Goal: Information Seeking & Learning: Learn about a topic

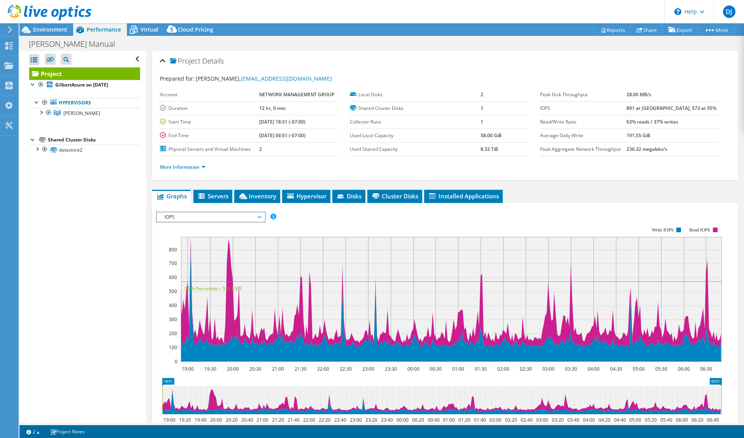
select select "USWest"
select select "USD"
click at [117, 204] on div "Open All Close All Hide Excluded Nodes Project Tree Filter" at bounding box center [82, 236] width 127 height 371
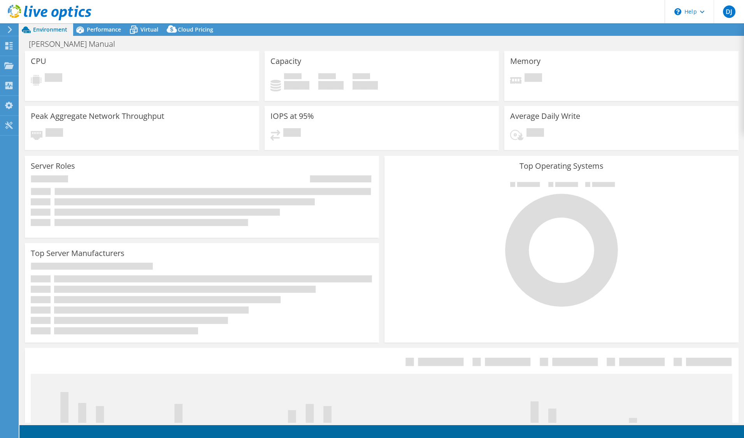
select select "USWest"
select select "USD"
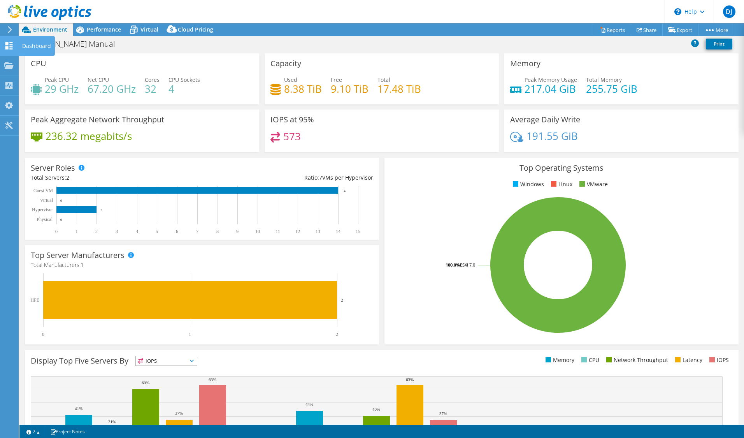
click at [27, 49] on div "Dashboard" at bounding box center [36, 45] width 37 height 19
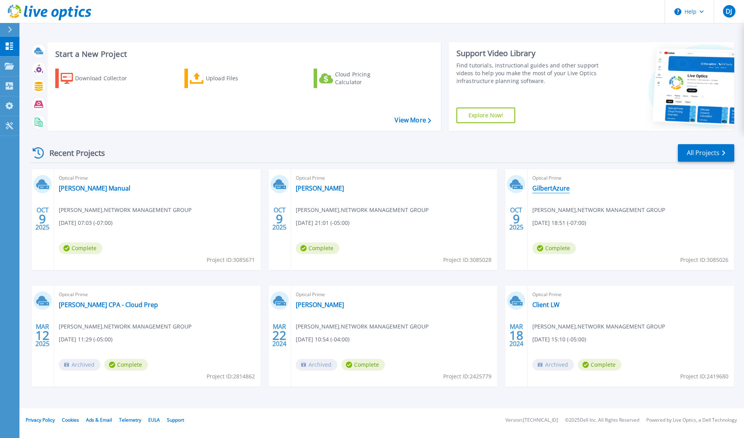
click at [548, 188] on link "GilbertAzure" at bounding box center [551, 188] width 37 height 8
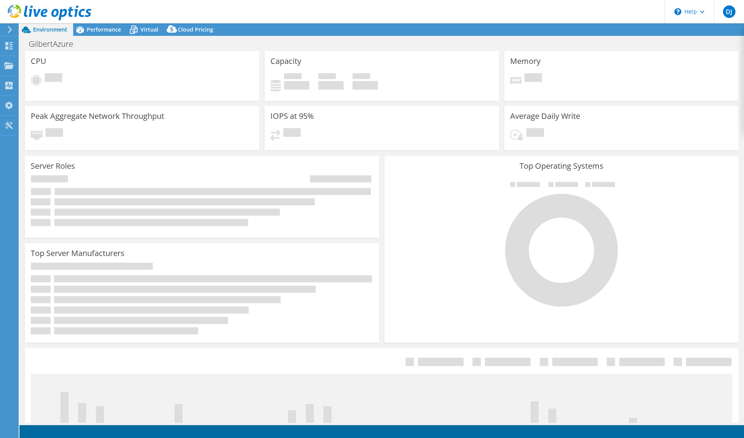
select select "USD"
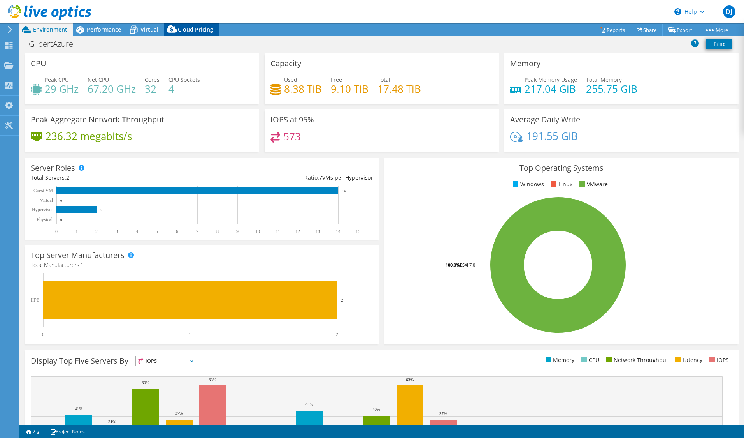
click at [185, 24] on div "Cloud Pricing" at bounding box center [191, 29] width 55 height 12
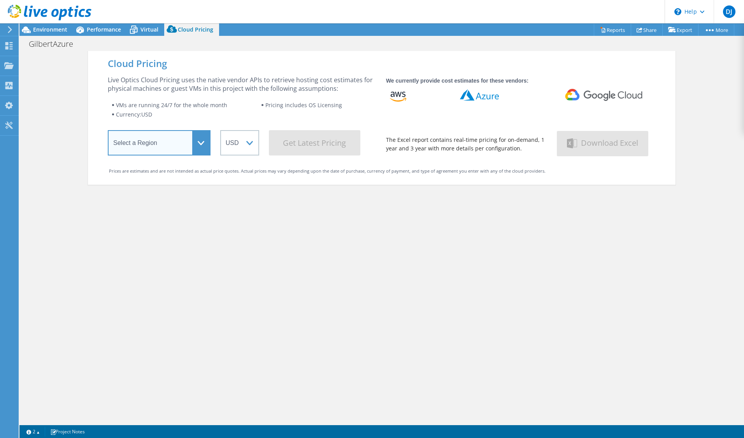
click at [176, 138] on select "Select a Region [GEOGRAPHIC_DATA] ([GEOGRAPHIC_DATA]) [GEOGRAPHIC_DATA] ([GEOGR…" at bounding box center [159, 142] width 103 height 25
select select "USWest"
click at [108, 131] on select "Select a Region [GEOGRAPHIC_DATA] ([GEOGRAPHIC_DATA]) [GEOGRAPHIC_DATA] ([GEOGR…" at bounding box center [159, 142] width 103 height 25
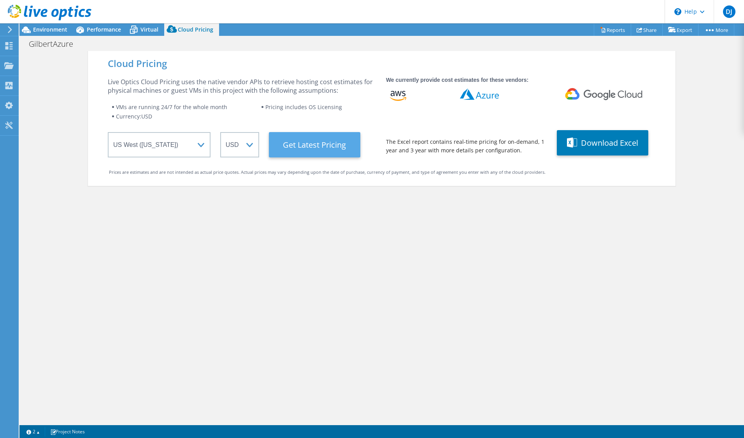
click at [298, 136] on Latest "Get Latest Pricing" at bounding box center [314, 144] width 91 height 25
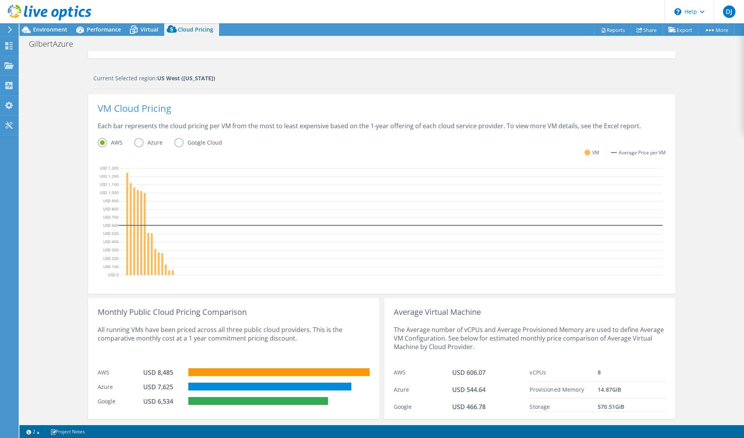
scroll to position [128, 0]
click at [134, 145] on label "Azure" at bounding box center [154, 141] width 40 height 9
click at [0, 0] on input "Azure" at bounding box center [0, 0] width 0 height 0
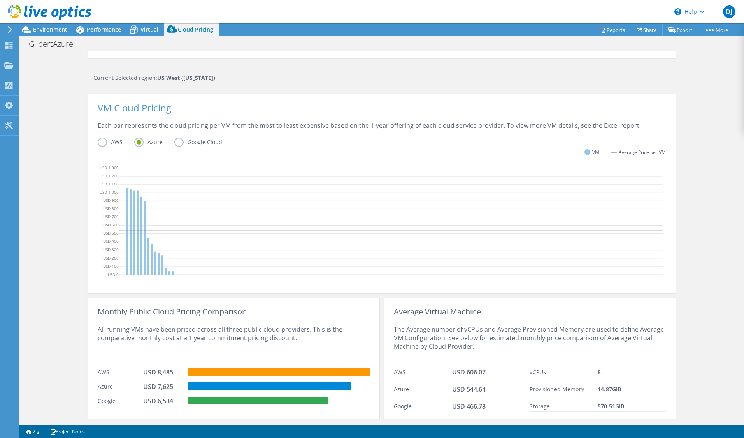
scroll to position [148, 0]
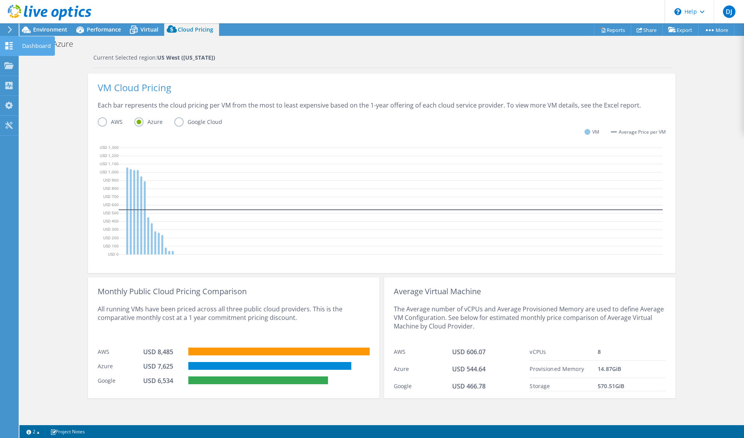
click at [21, 43] on div "Dashboard" at bounding box center [36, 45] width 37 height 19
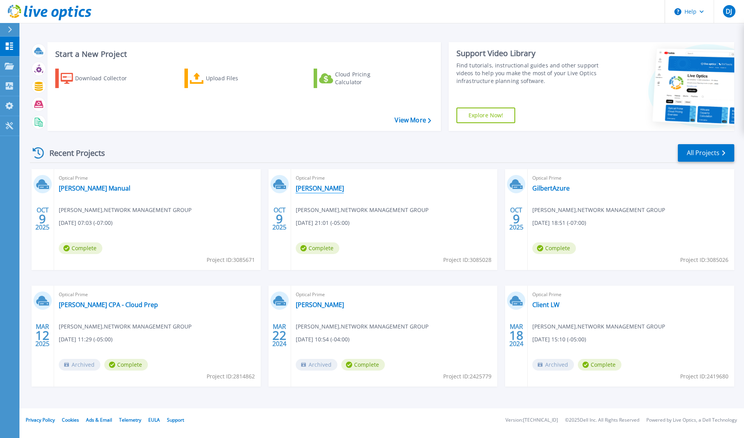
click at [308, 187] on link "[PERSON_NAME]" at bounding box center [320, 188] width 48 height 8
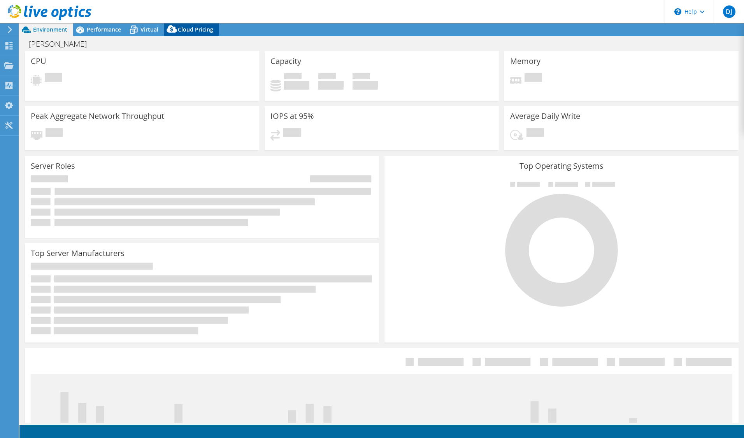
select select "USD"
click at [184, 32] on span "Cloud Pricing" at bounding box center [195, 29] width 35 height 7
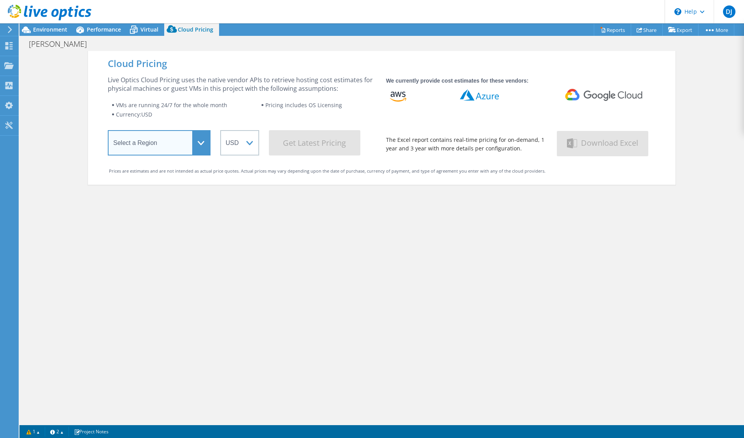
click at [183, 144] on select "Select a Region [GEOGRAPHIC_DATA] ([GEOGRAPHIC_DATA]) [GEOGRAPHIC_DATA] ([GEOGR…" at bounding box center [159, 142] width 103 height 25
select select "USWest"
click at [108, 131] on select "Select a Region [GEOGRAPHIC_DATA] ([GEOGRAPHIC_DATA]) [GEOGRAPHIC_DATA] ([GEOGR…" at bounding box center [159, 142] width 103 height 25
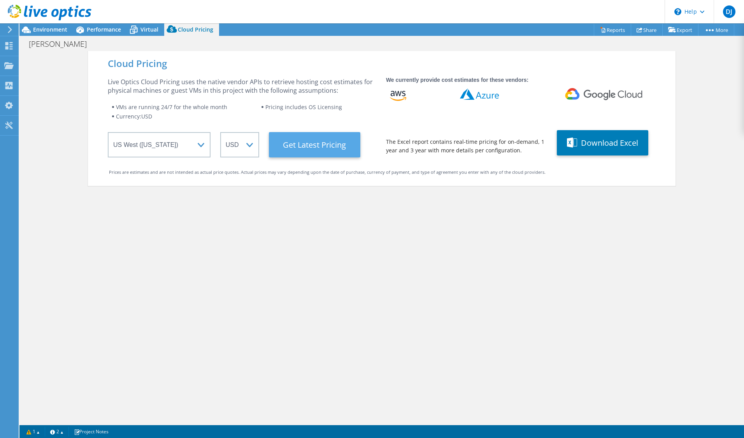
click at [315, 150] on Latest "Get Latest Pricing" at bounding box center [314, 144] width 91 height 25
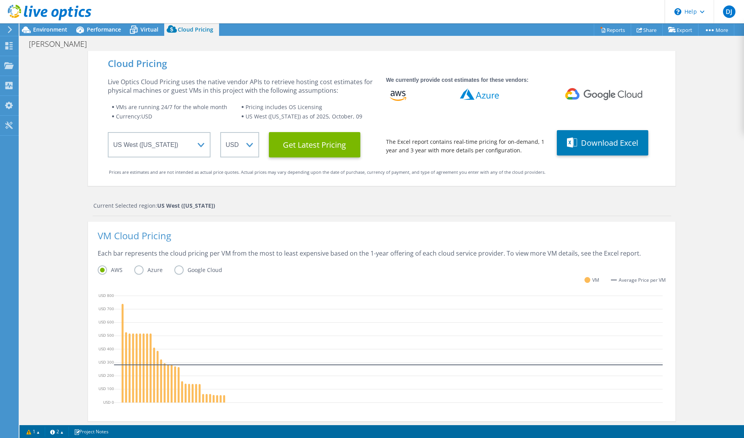
click at [65, 236] on div "Cloud Pricing Live Optics Cloud Pricing uses the native vendor APIs to retrieve…" at bounding box center [381, 311] width 725 height 520
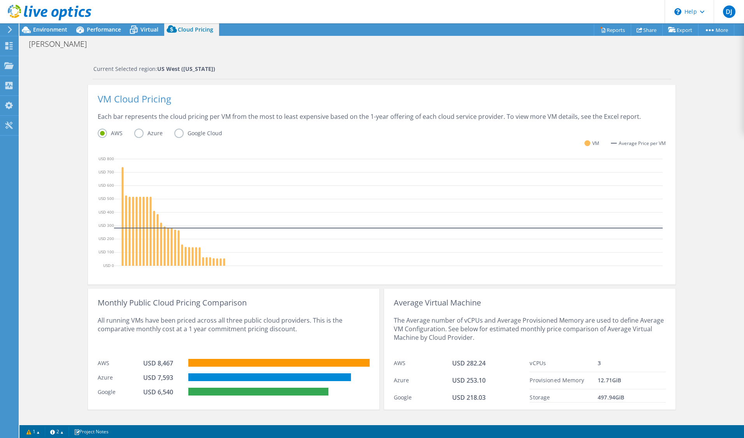
scroll to position [148, 0]
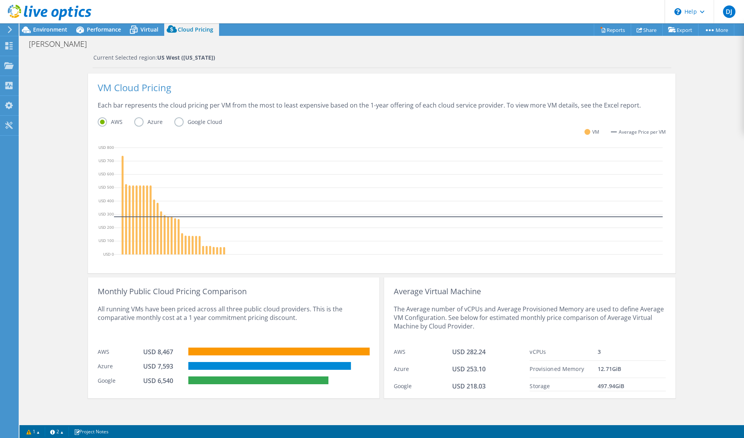
click at [76, 322] on div "Cloud Pricing Live Optics Cloud Pricing uses the native vendor APIs to retrieve…" at bounding box center [381, 163] width 725 height 520
click at [49, 303] on div "Cloud Pricing Live Optics Cloud Pricing uses the native vendor APIs to retrieve…" at bounding box center [381, 163] width 725 height 520
